Goal: Obtain resource: Download file/media

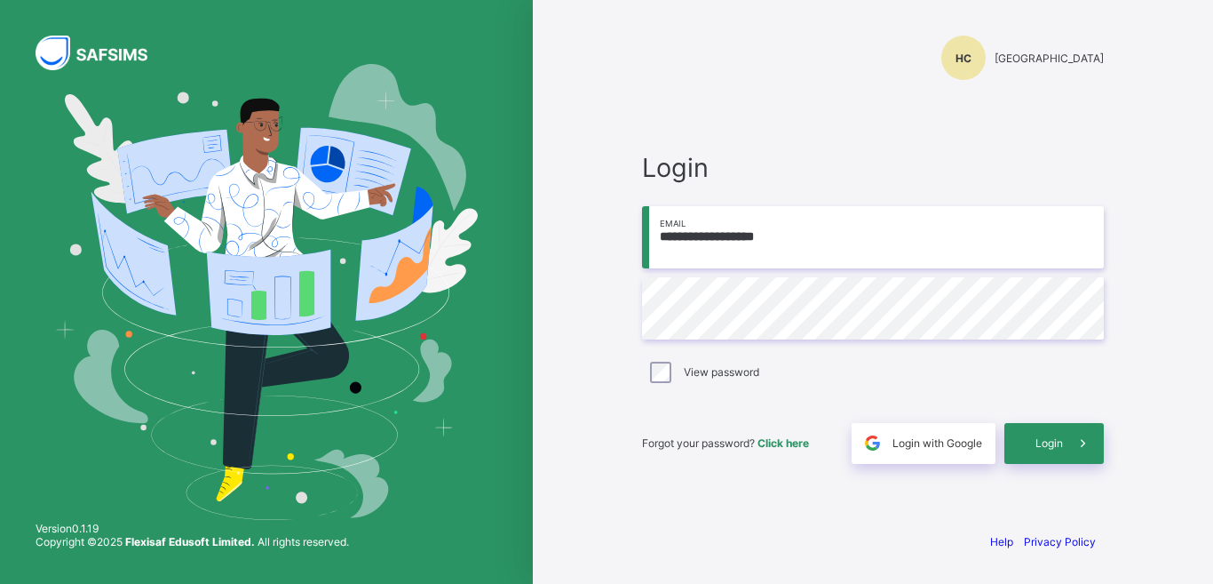
type input "**********"
click at [1052, 433] on div "Login" at bounding box center [1054, 443] width 99 height 41
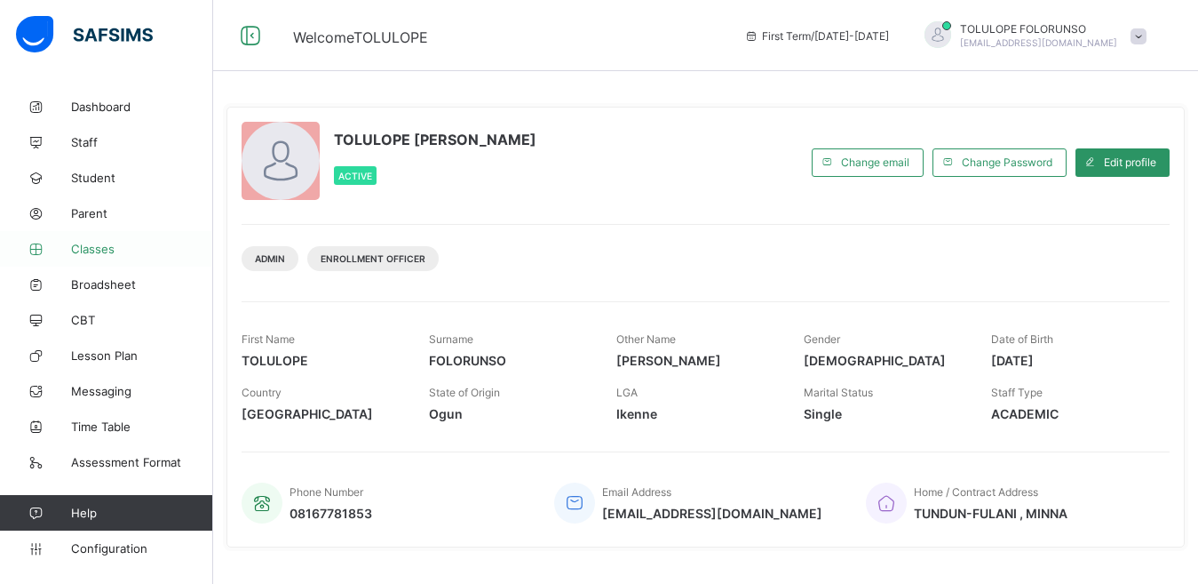
click at [119, 250] on span "Classes" at bounding box center [142, 249] width 142 height 14
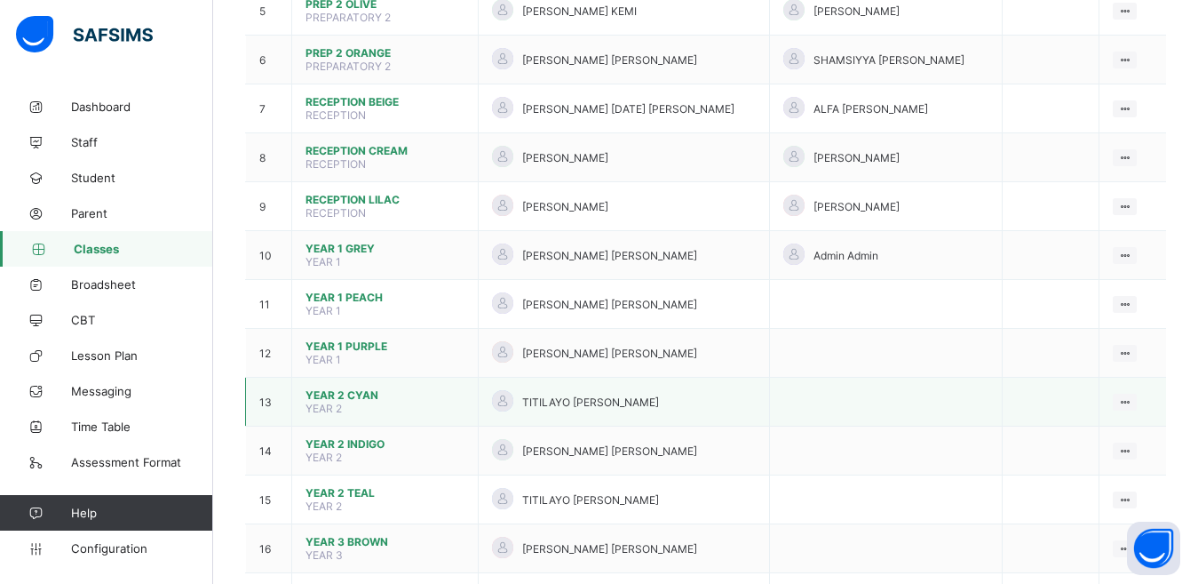
scroll to position [711, 0]
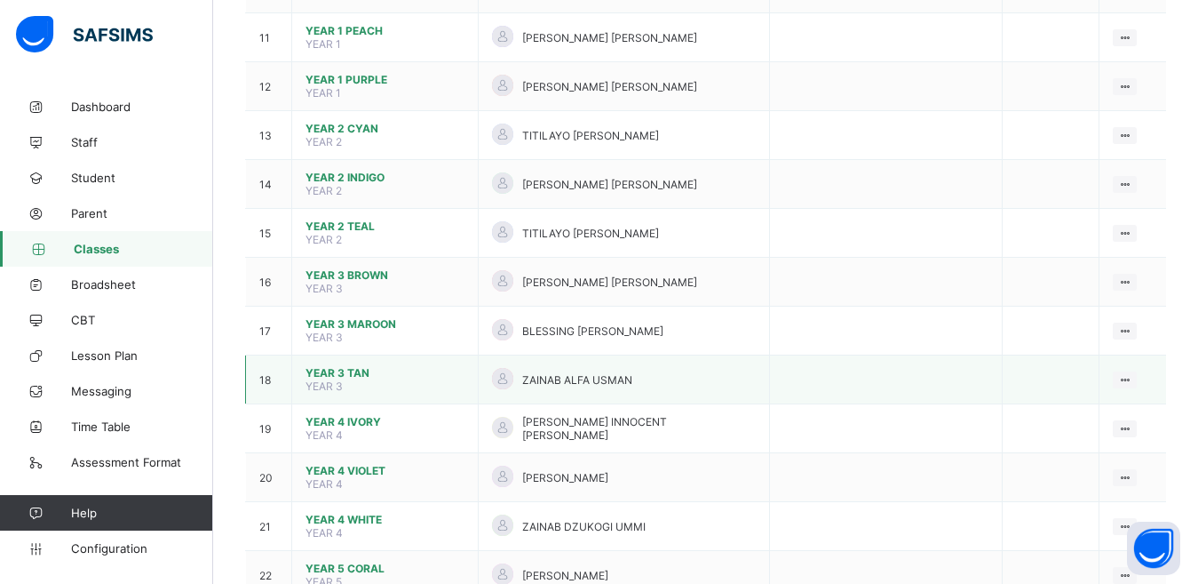
click at [347, 366] on span "YEAR 3 TAN" at bounding box center [385, 372] width 159 height 13
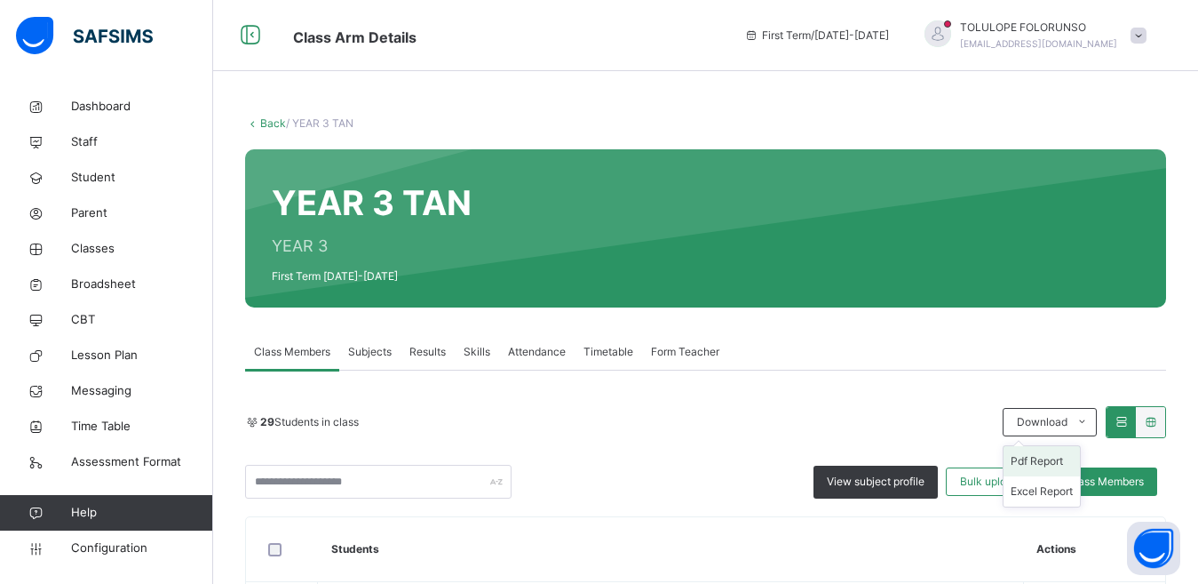
click at [1041, 460] on li "Pdf Report" at bounding box center [1042, 461] width 76 height 30
click at [261, 123] on link "Back" at bounding box center [273, 122] width 26 height 13
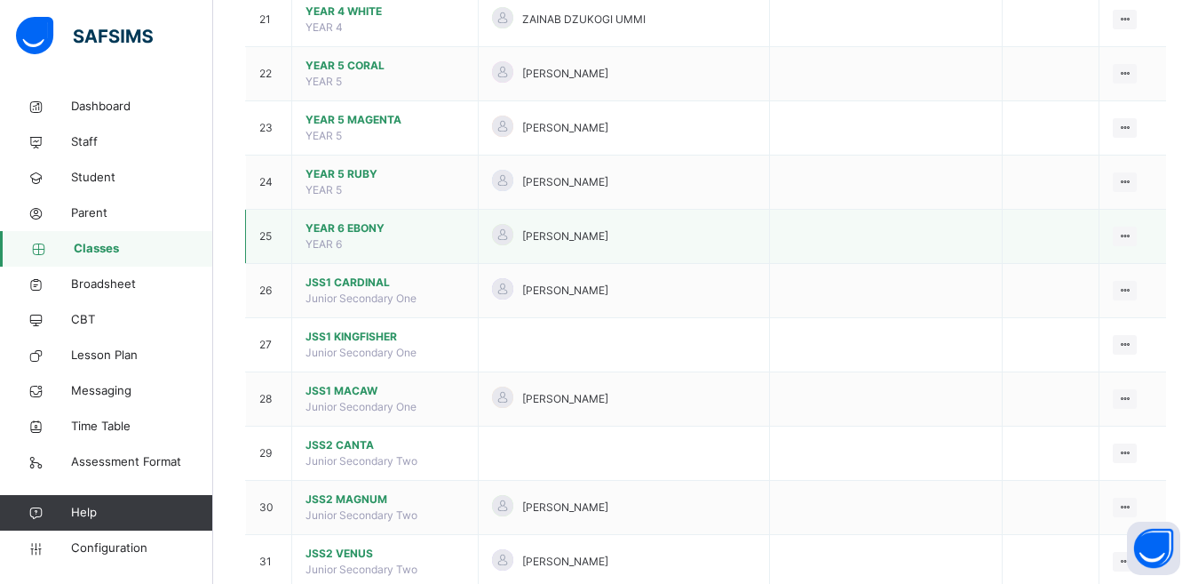
scroll to position [1332, 0]
click at [350, 222] on span "YEAR 6 EBONY" at bounding box center [385, 230] width 159 height 16
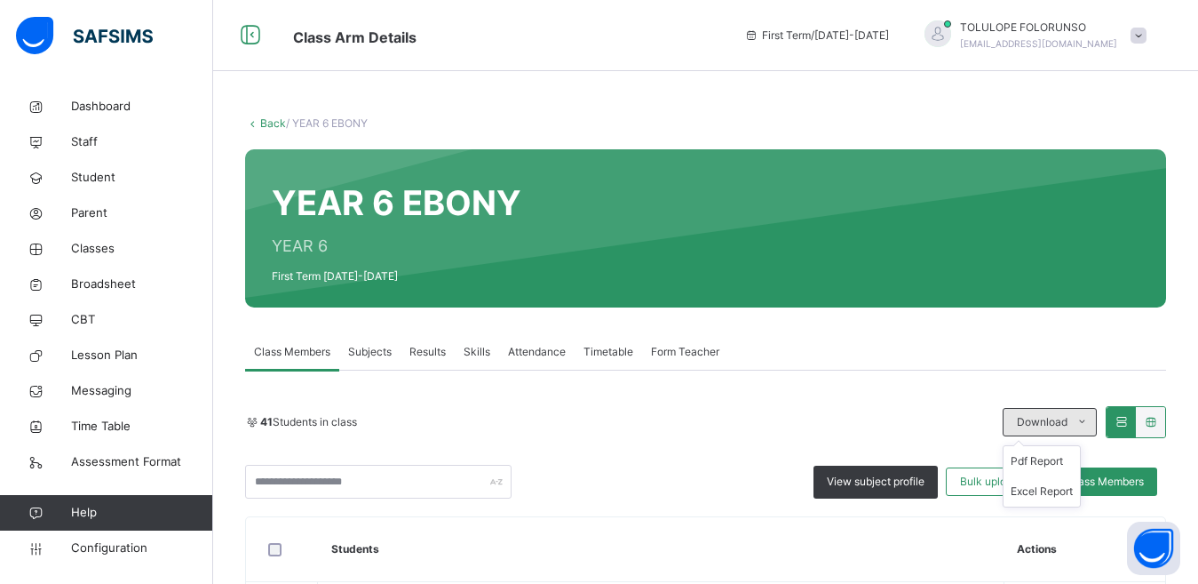
click at [1044, 416] on span "Download" at bounding box center [1042, 422] width 51 height 16
click at [1045, 459] on li "Pdf Report" at bounding box center [1042, 461] width 76 height 30
click at [1147, 36] on span at bounding box center [1139, 36] width 16 height 16
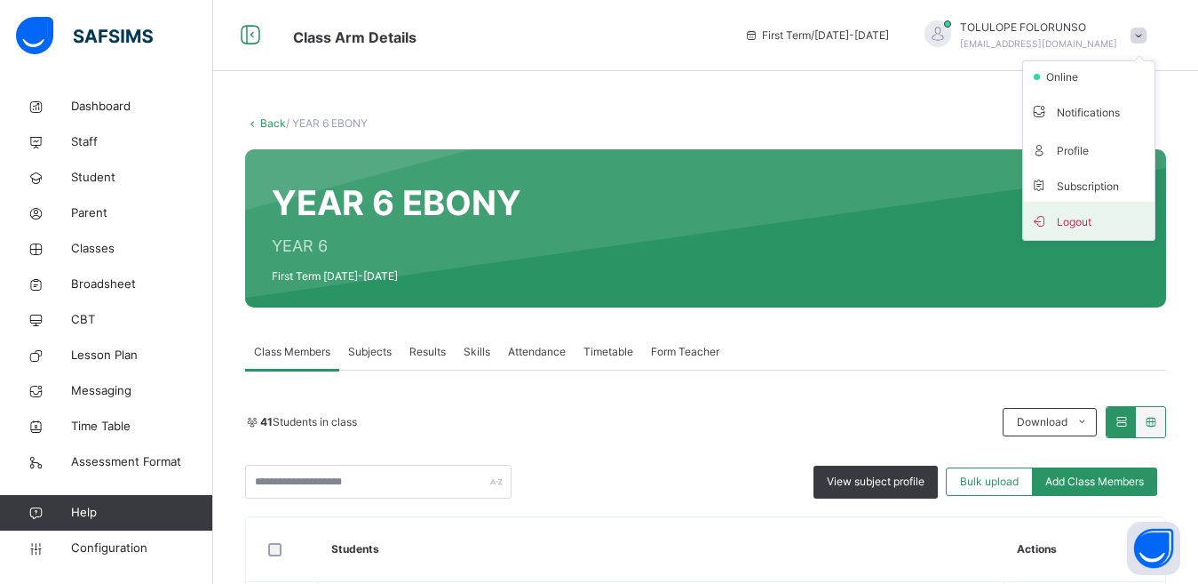
click at [1090, 210] on span "Logout" at bounding box center [1088, 221] width 117 height 24
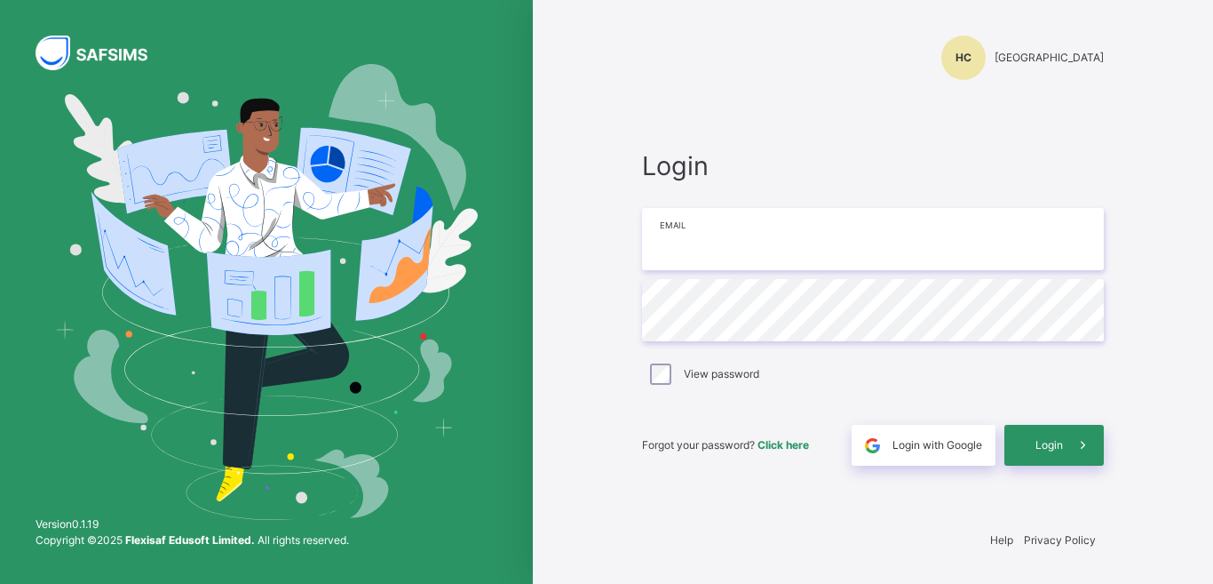
click at [741, 234] on input "email" at bounding box center [873, 239] width 462 height 62
type input "**********"
click at [1056, 442] on span "Login" at bounding box center [1050, 445] width 28 height 16
click at [1065, 446] on span at bounding box center [1083, 445] width 41 height 41
click at [886, 255] on input "**********" at bounding box center [873, 239] width 462 height 62
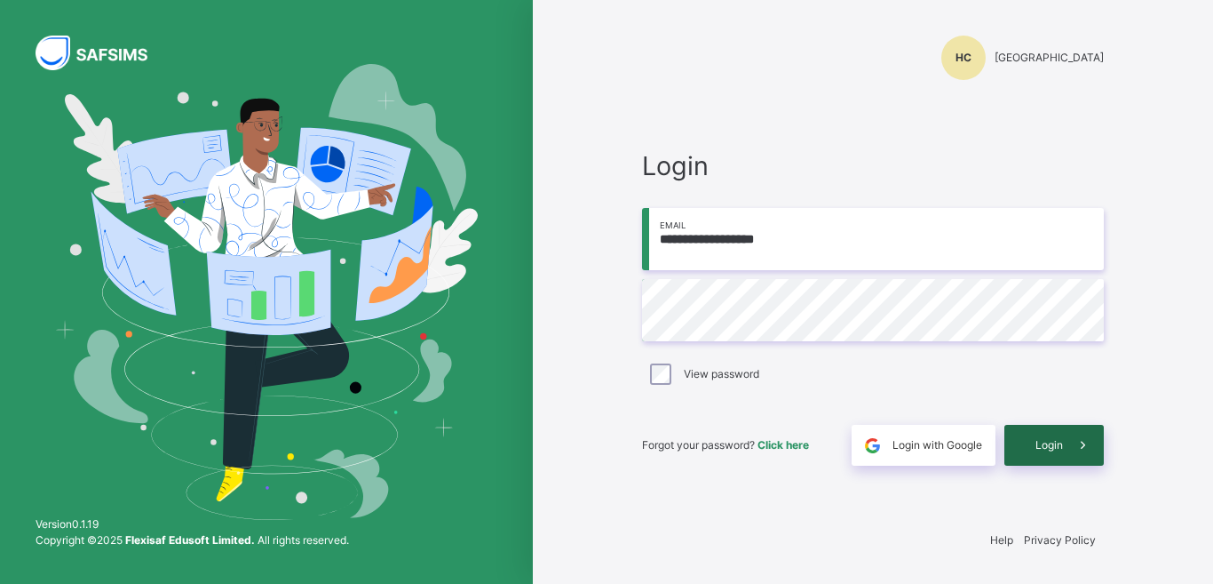
click at [1071, 439] on span at bounding box center [1083, 445] width 41 height 41
click at [1060, 437] on span "Login" at bounding box center [1050, 442] width 28 height 13
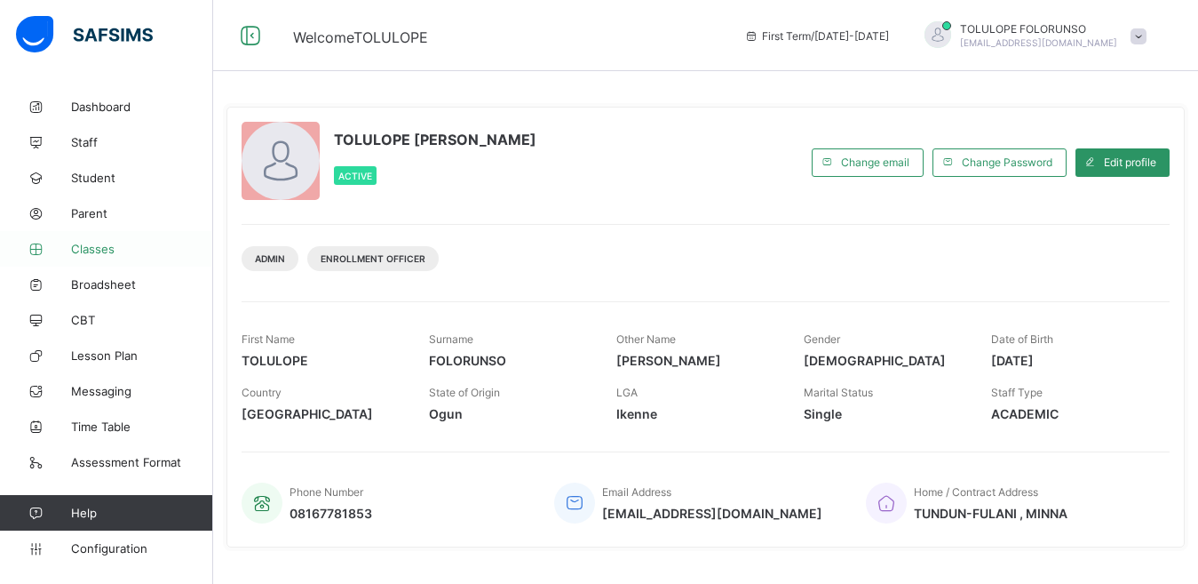
click at [110, 249] on span "Classes" at bounding box center [142, 249] width 142 height 14
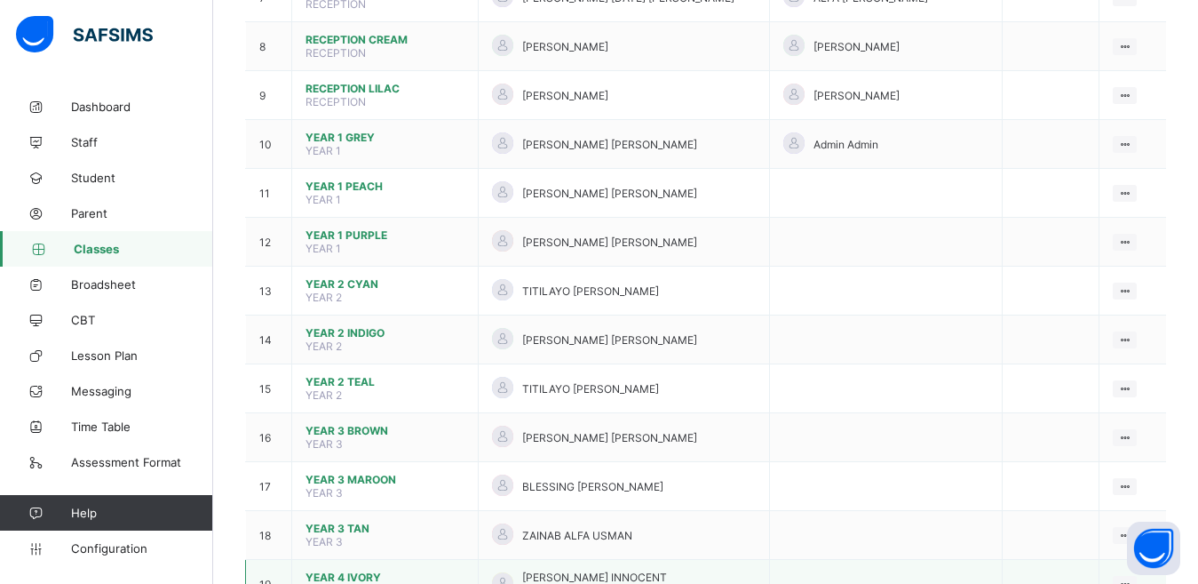
scroll to position [711, 0]
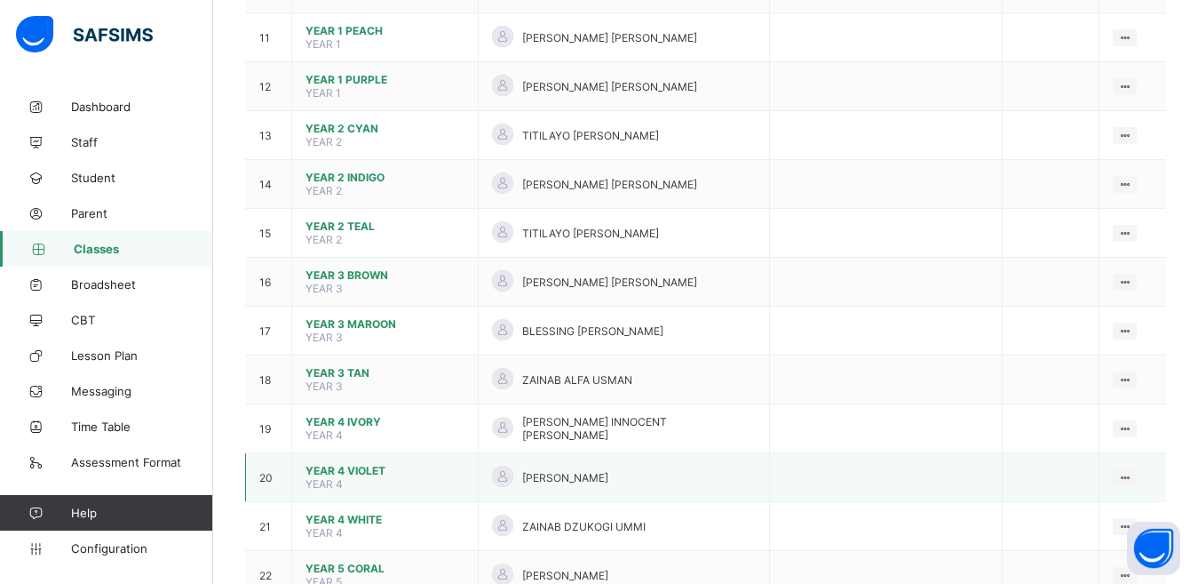
click at [361, 464] on span "YEAR 4 VIOLET" at bounding box center [385, 470] width 159 height 13
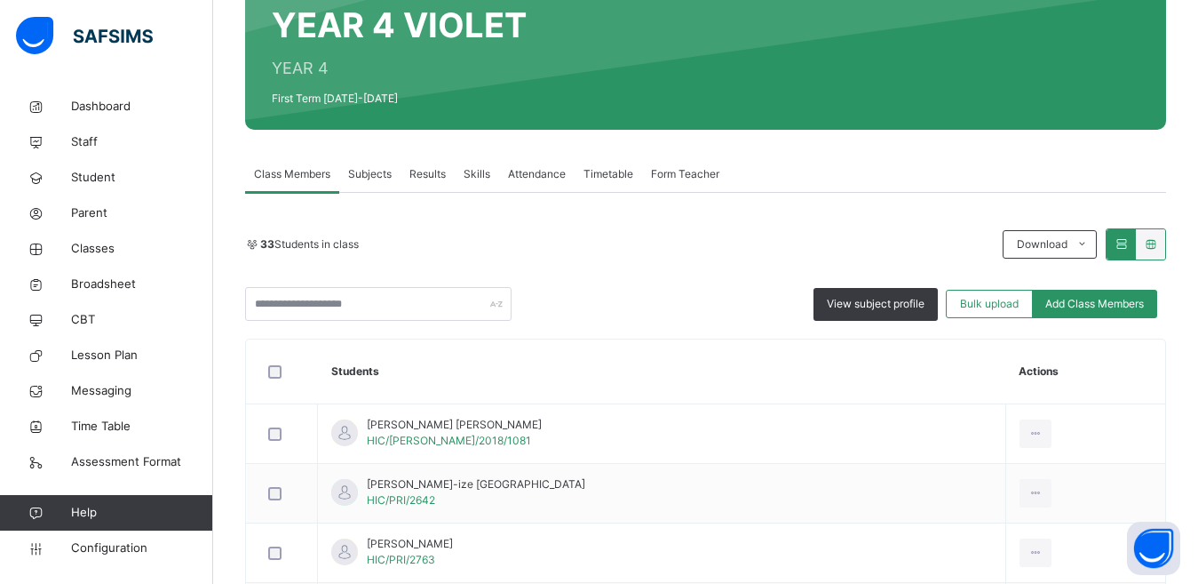
scroll to position [89, 0]
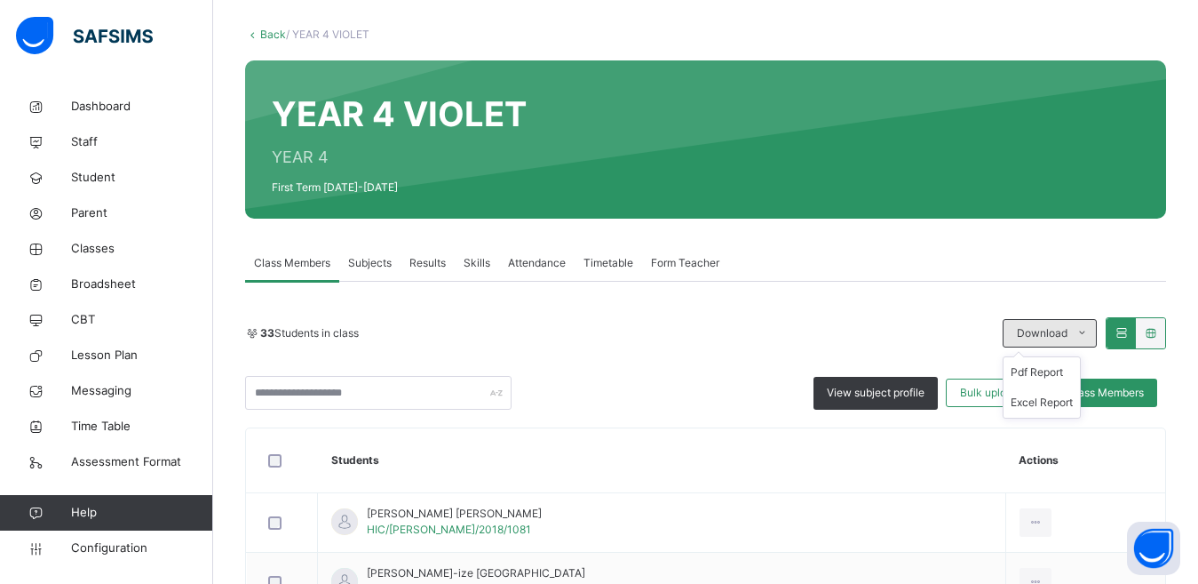
click at [1063, 330] on span "Download" at bounding box center [1042, 333] width 51 height 16
click at [1052, 373] on li "Pdf Report" at bounding box center [1042, 372] width 76 height 30
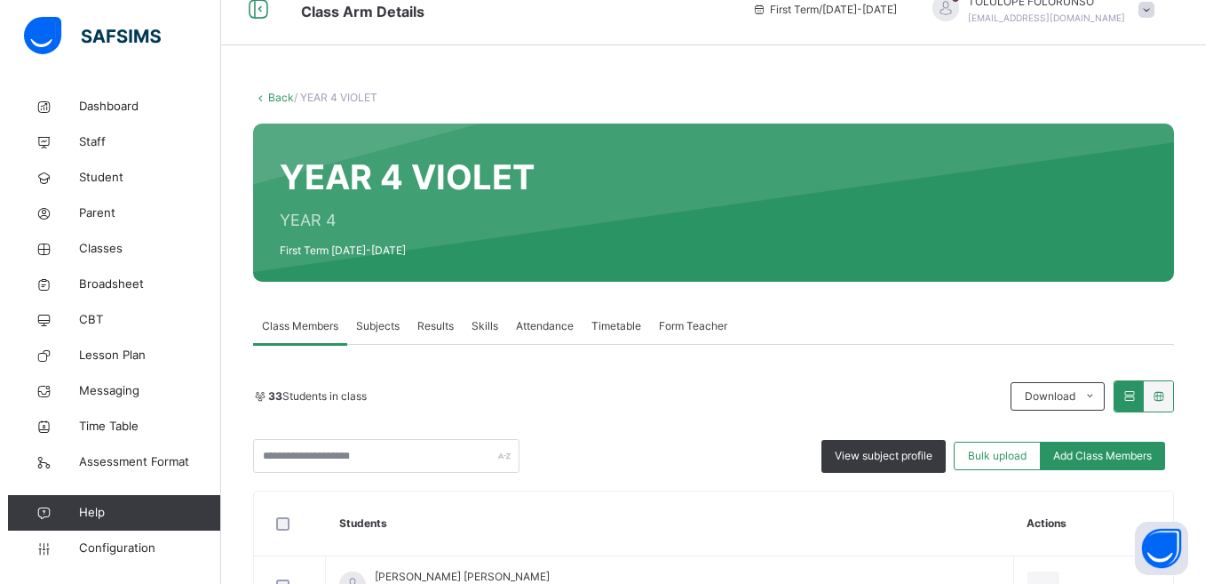
scroll to position [0, 0]
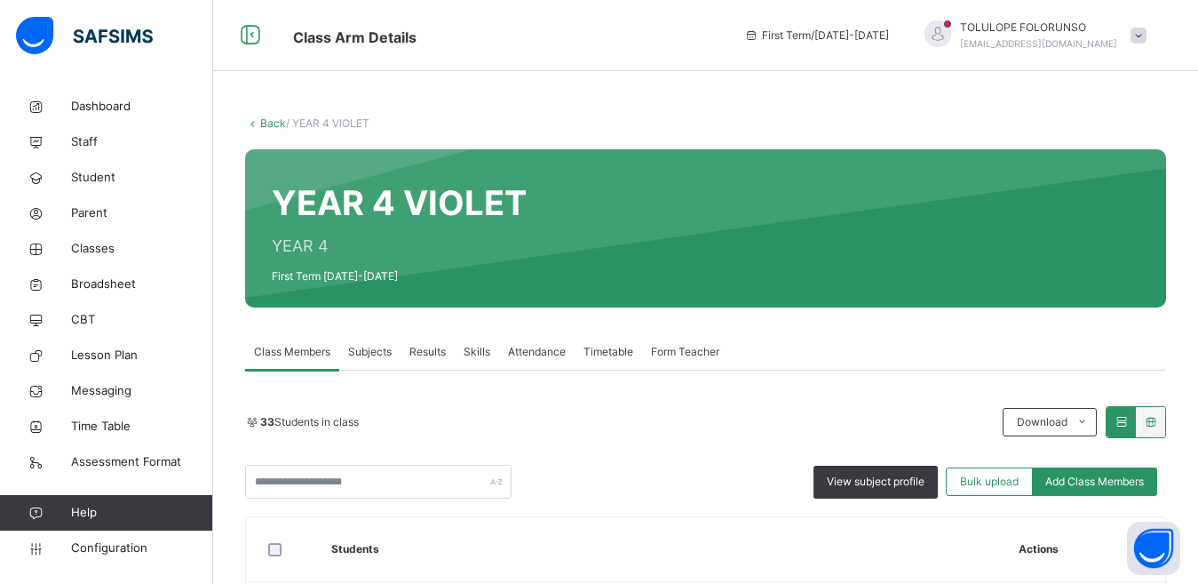
click at [1147, 36] on span at bounding box center [1139, 36] width 16 height 16
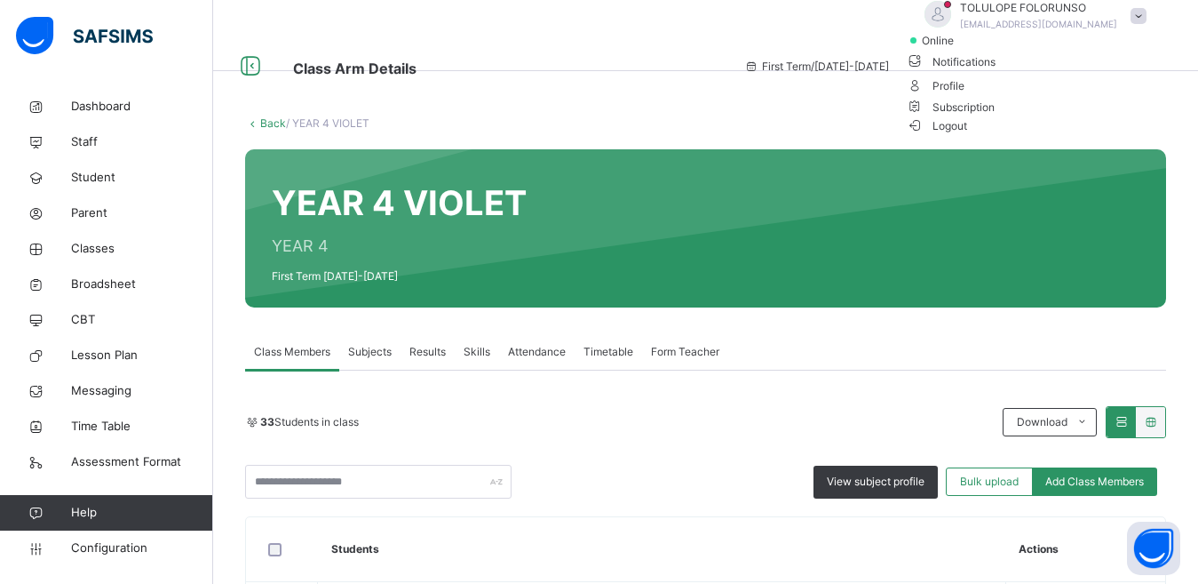
click at [968, 135] on span "Logout" at bounding box center [937, 125] width 61 height 19
